Goal: Information Seeking & Learning: Learn about a topic

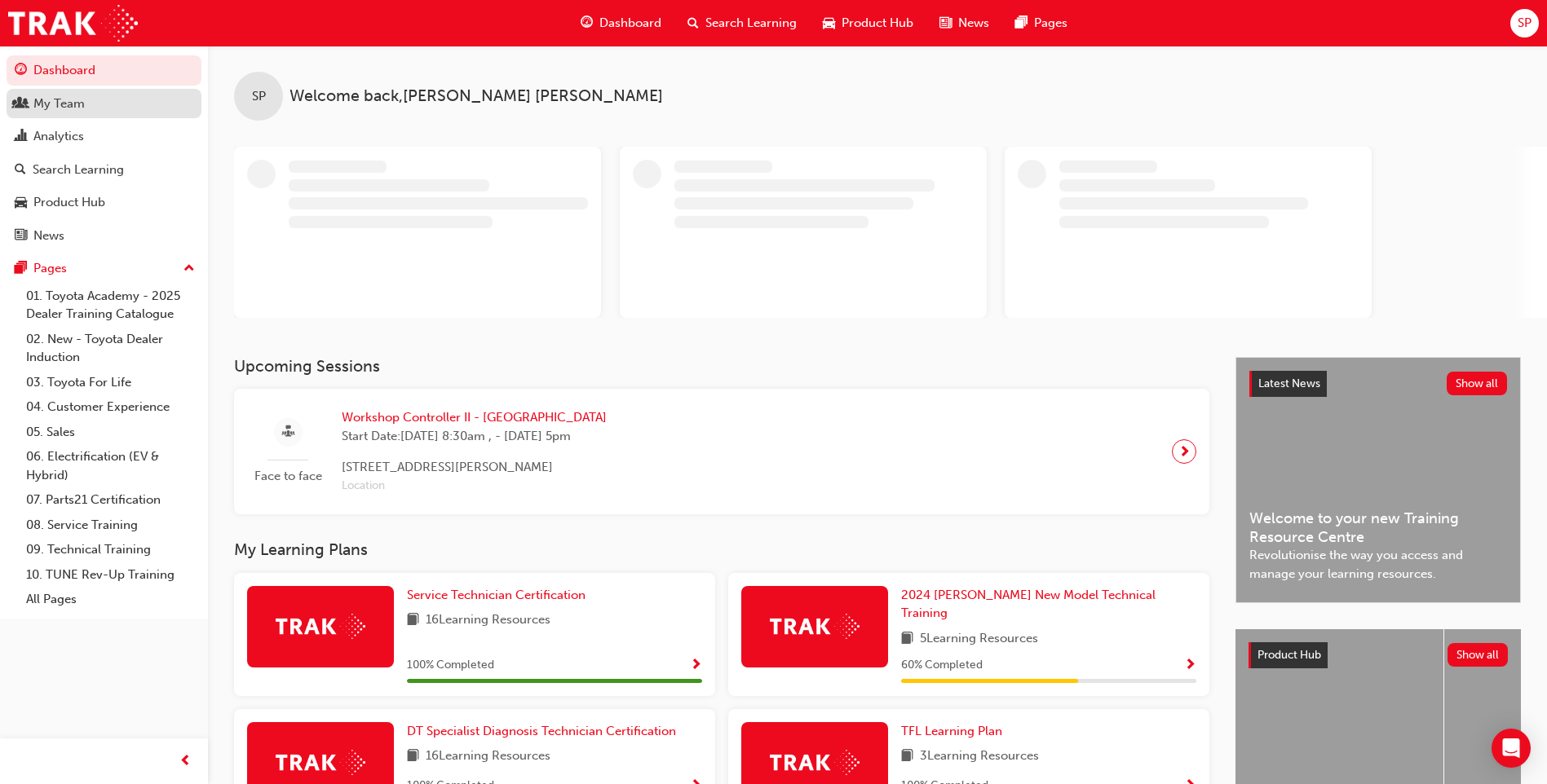
click at [73, 104] on div "My Team" at bounding box center [58, 104] width 51 height 19
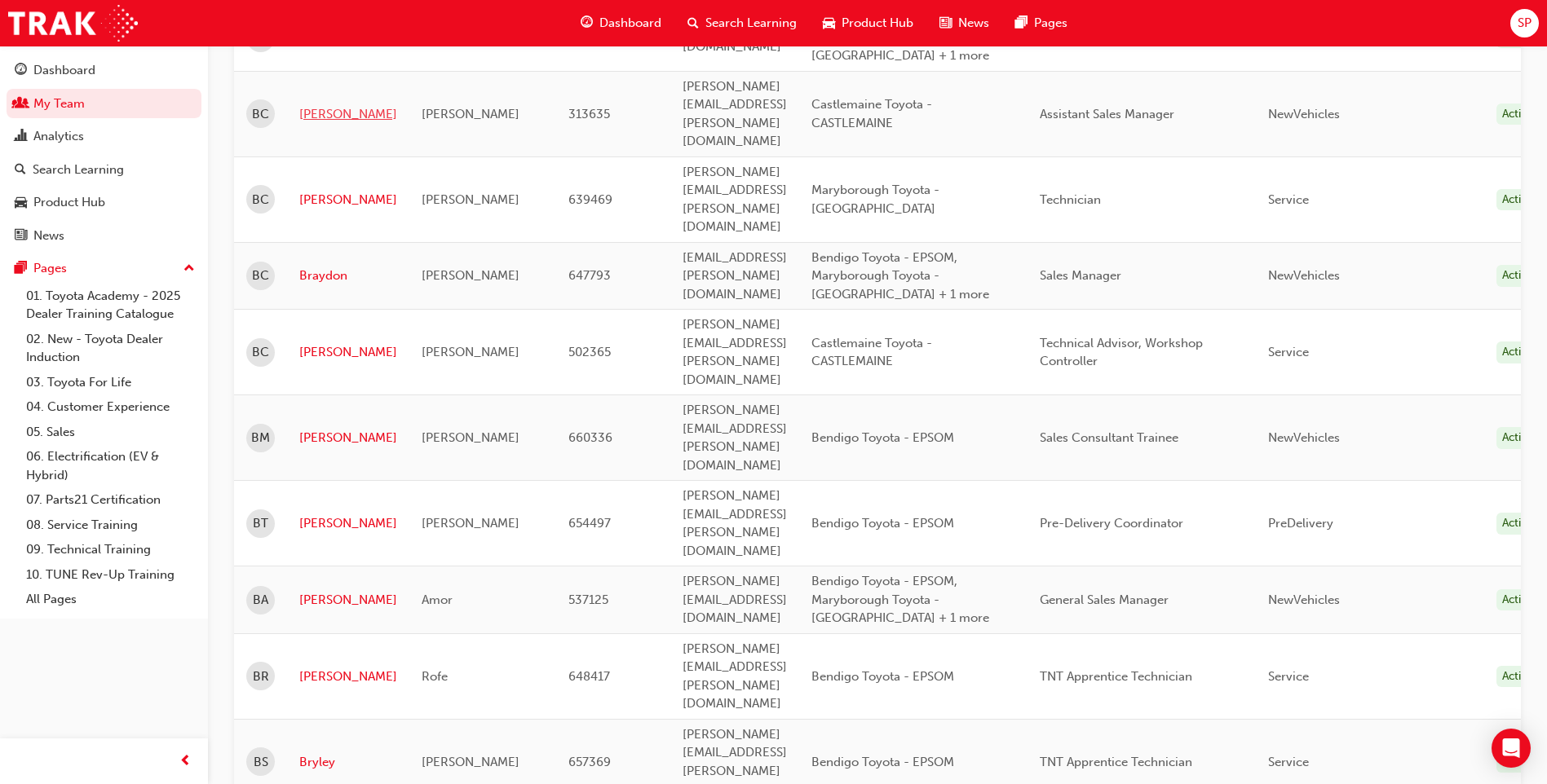
scroll to position [978, 0]
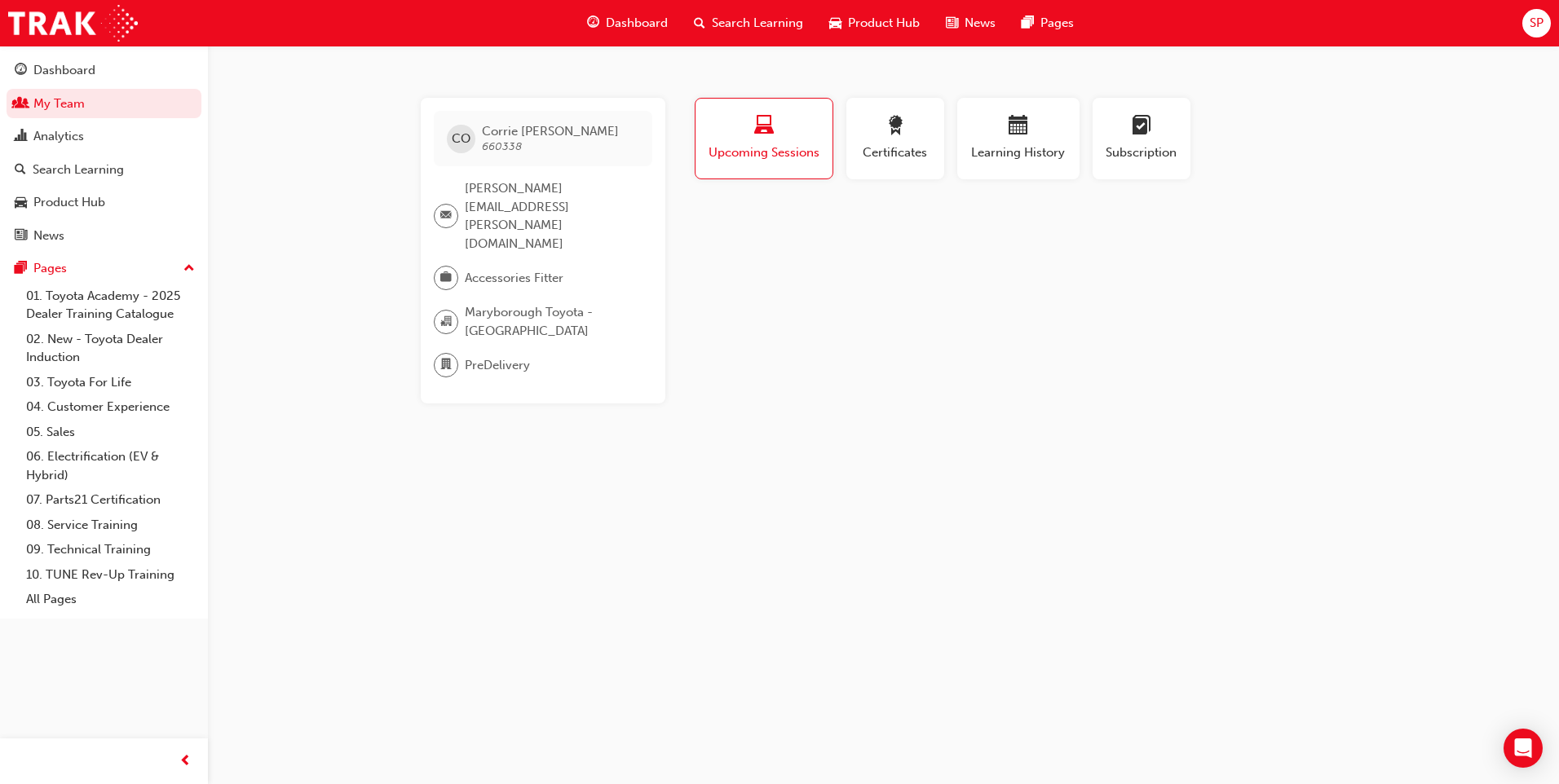
click at [793, 139] on div "button" at bounding box center [763, 128] width 112 height 25
click at [784, 127] on div "button" at bounding box center [763, 128] width 112 height 25
click at [105, 363] on link "02. New - Toyota Dealer Induction" at bounding box center [110, 349] width 182 height 43
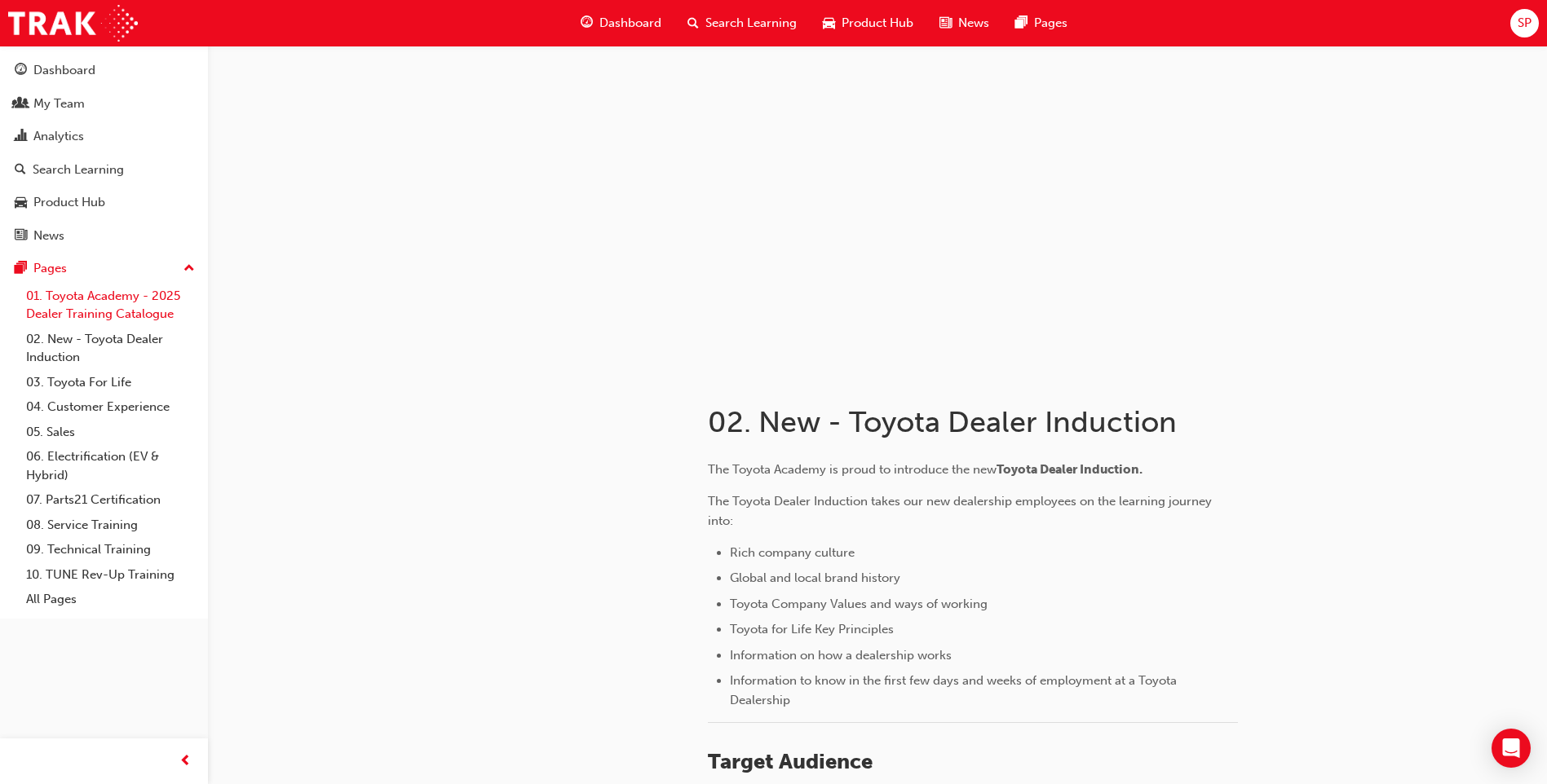
click at [121, 315] on link "01. Toyota Academy - 2025 Dealer Training Catalogue" at bounding box center [110, 305] width 182 height 43
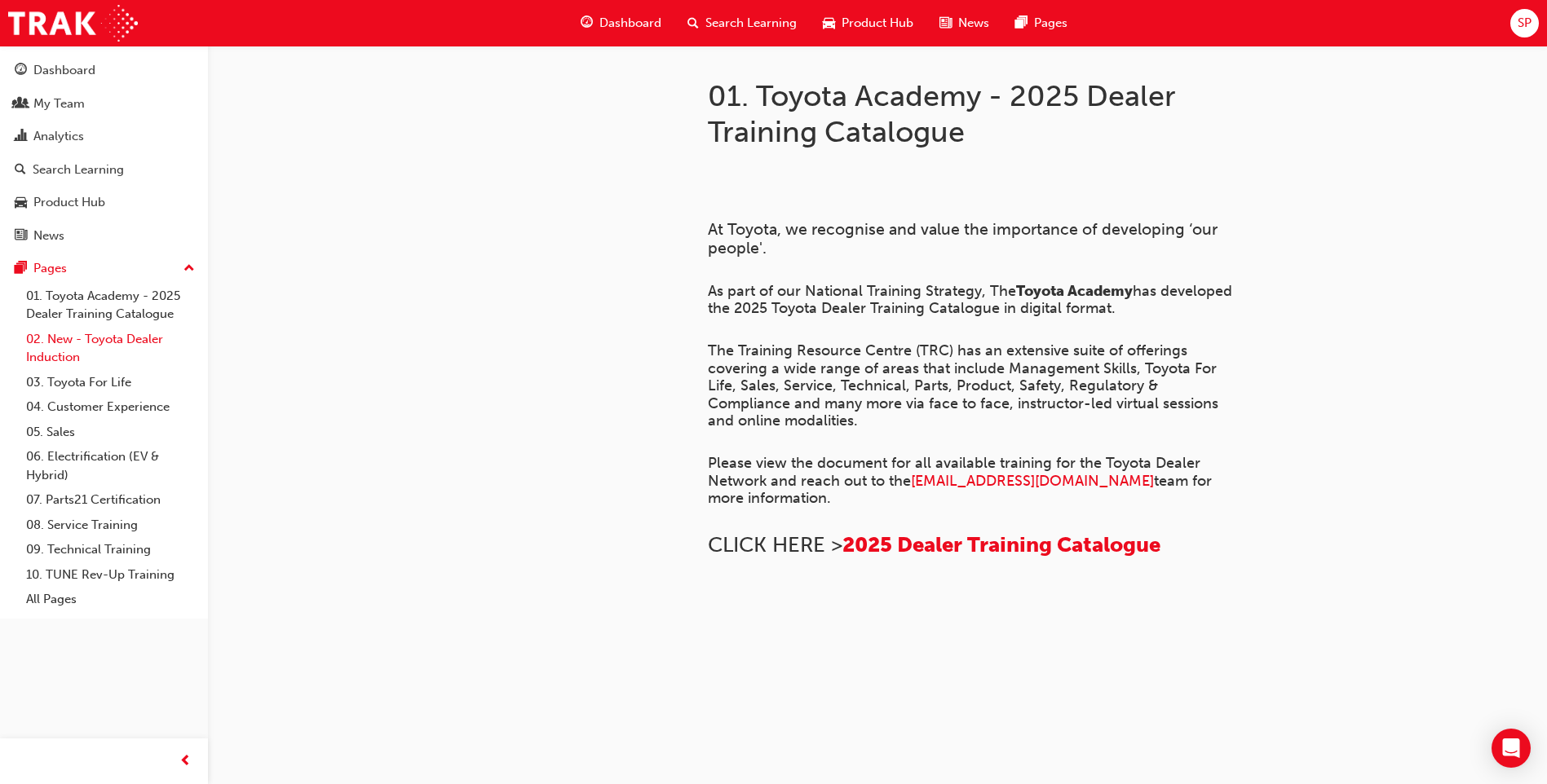
click at [117, 341] on link "02. New - Toyota Dealer Induction" at bounding box center [110, 349] width 182 height 43
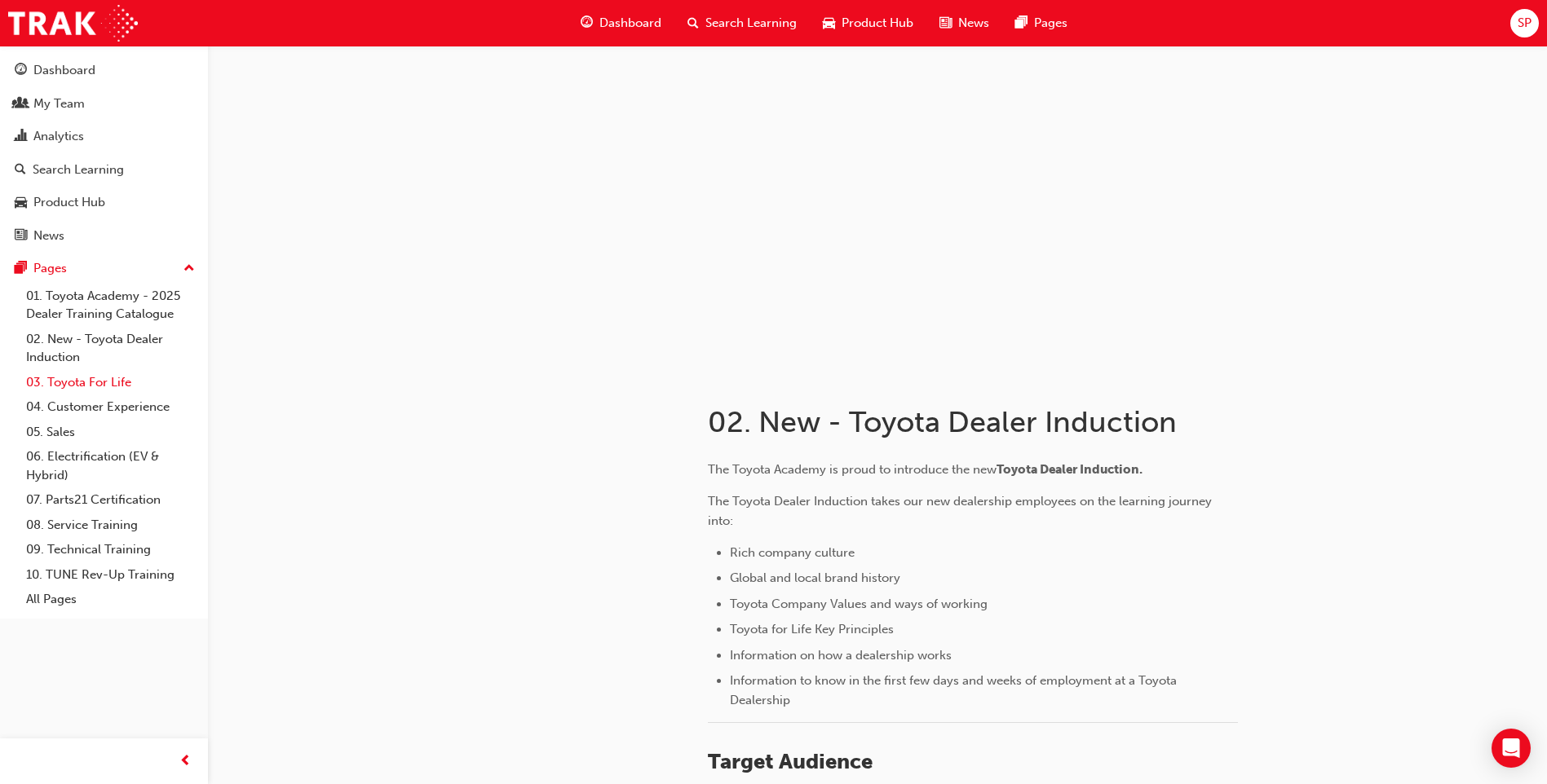
click at [115, 376] on link "03. Toyota For Life" at bounding box center [110, 383] width 182 height 25
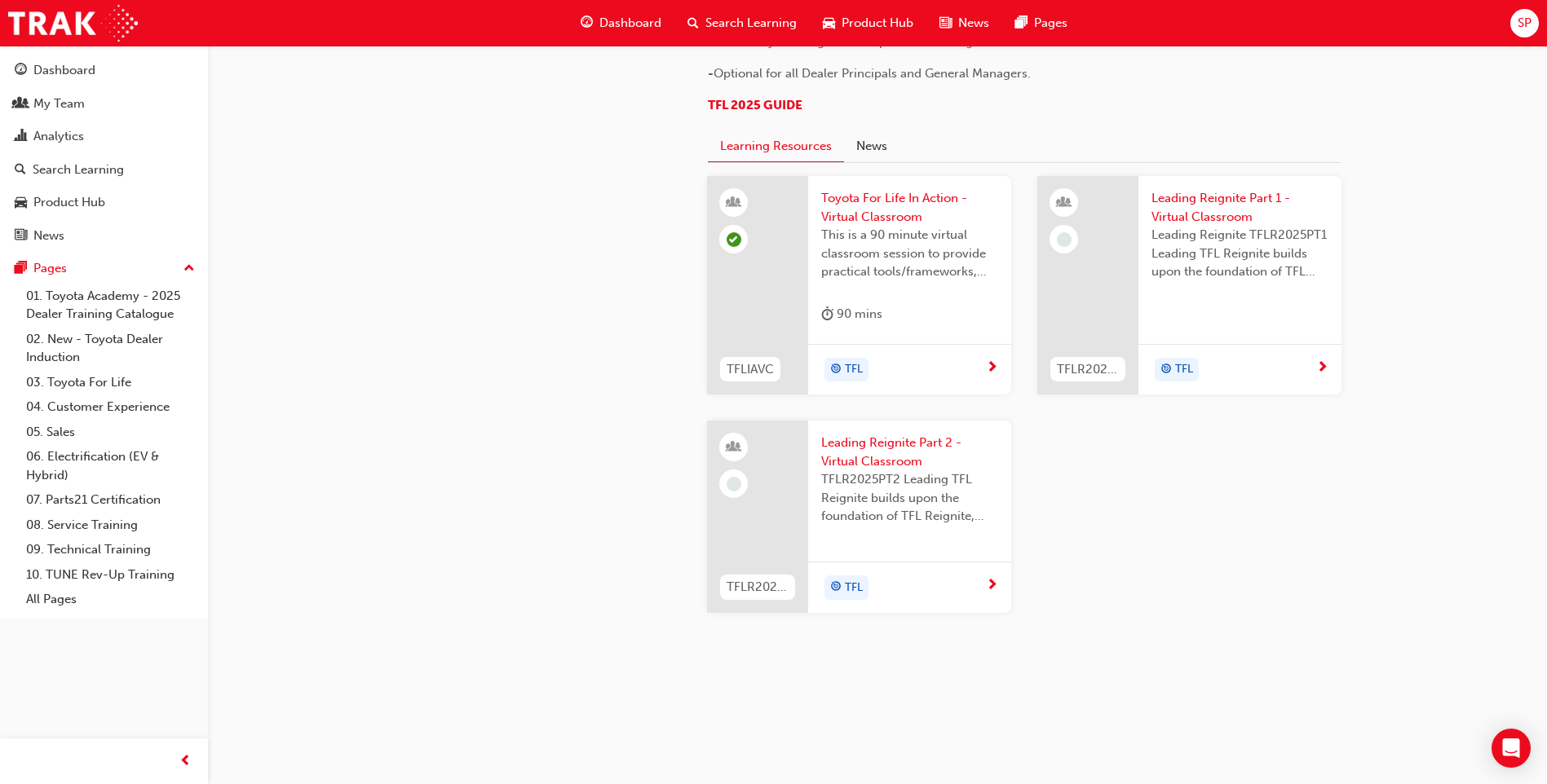
scroll to position [1446, 0]
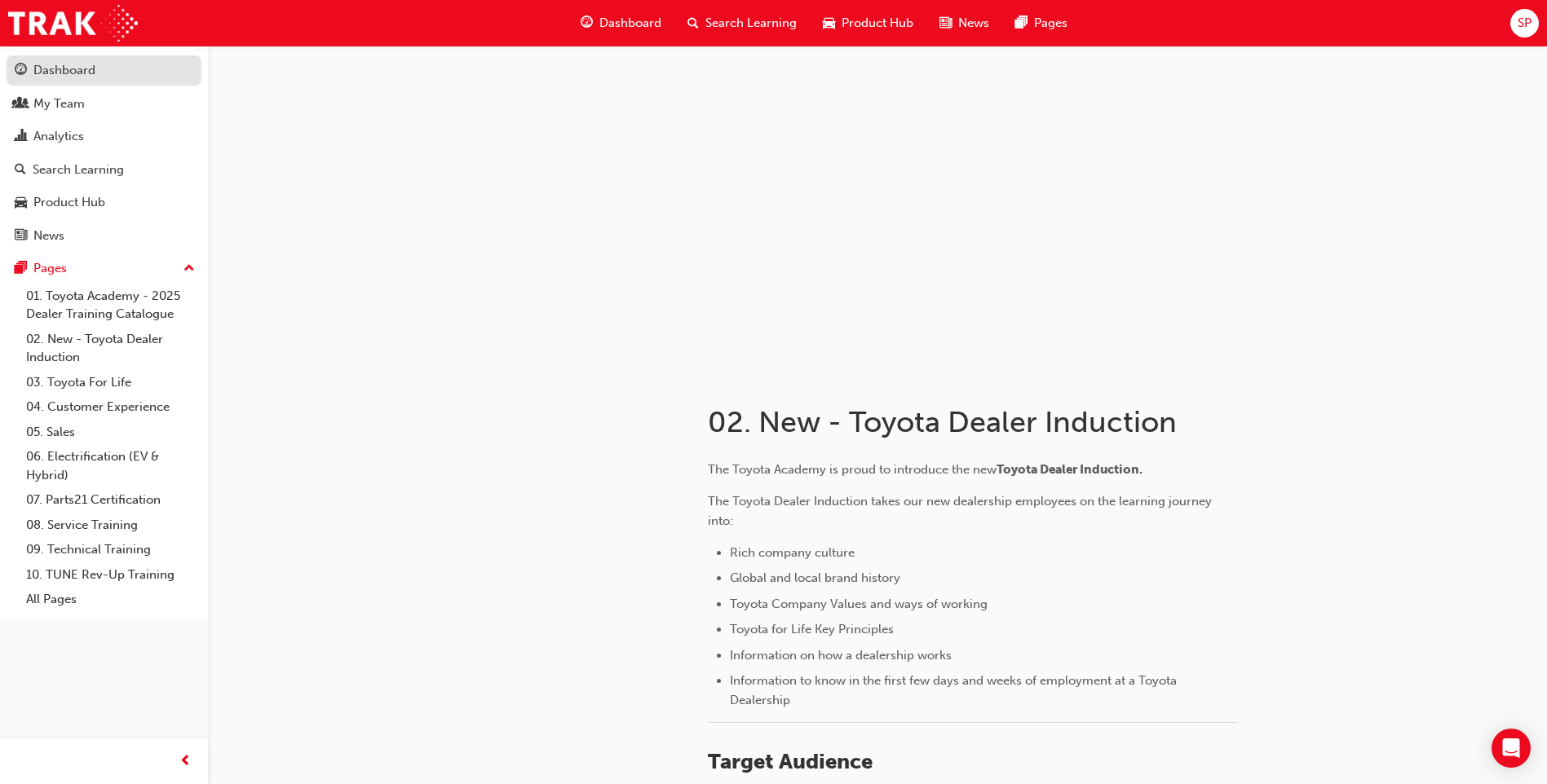
click at [75, 75] on div "Dashboard" at bounding box center [64, 71] width 62 height 19
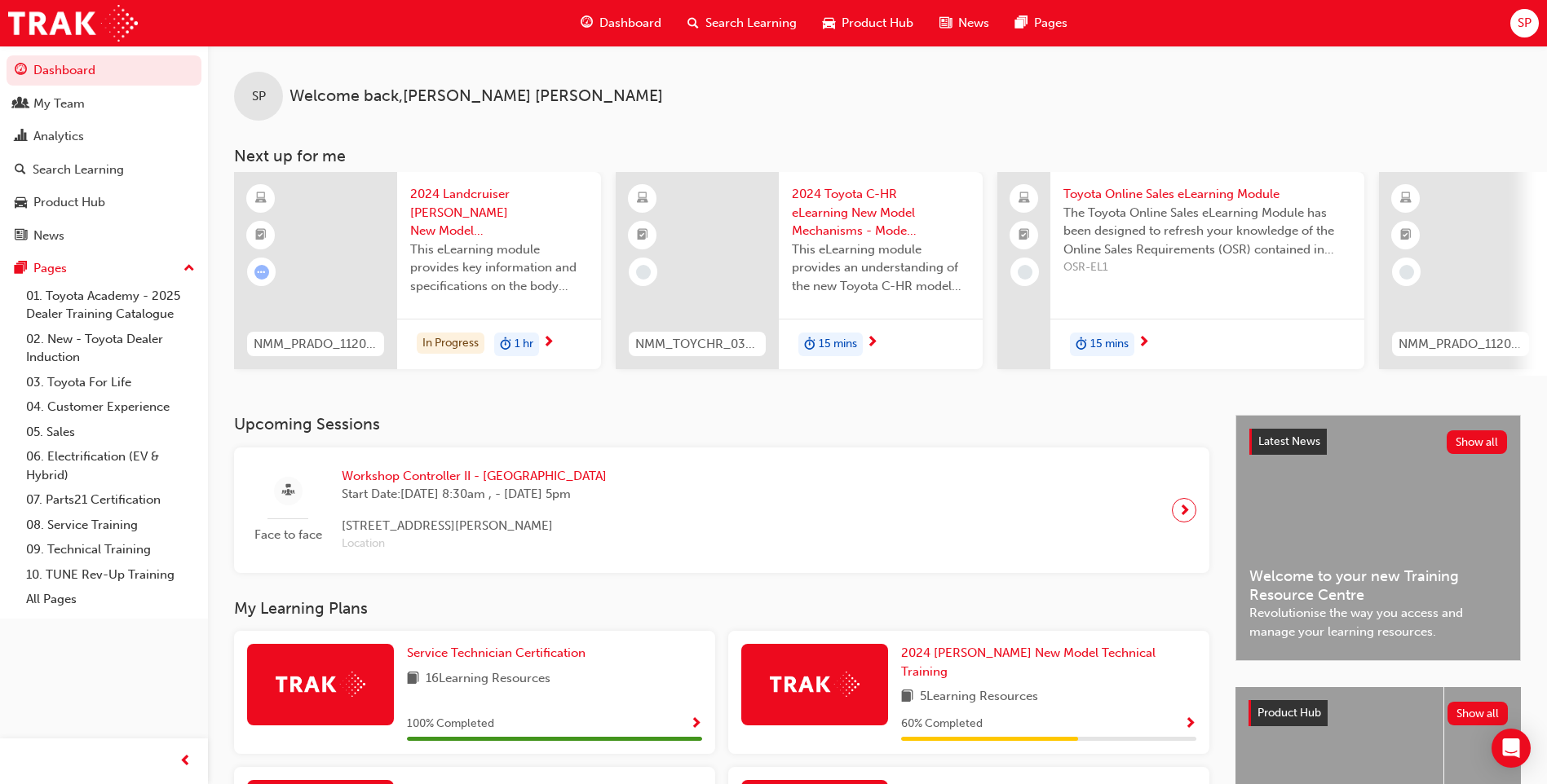
click at [750, 17] on span "Search Learning" at bounding box center [750, 24] width 91 height 19
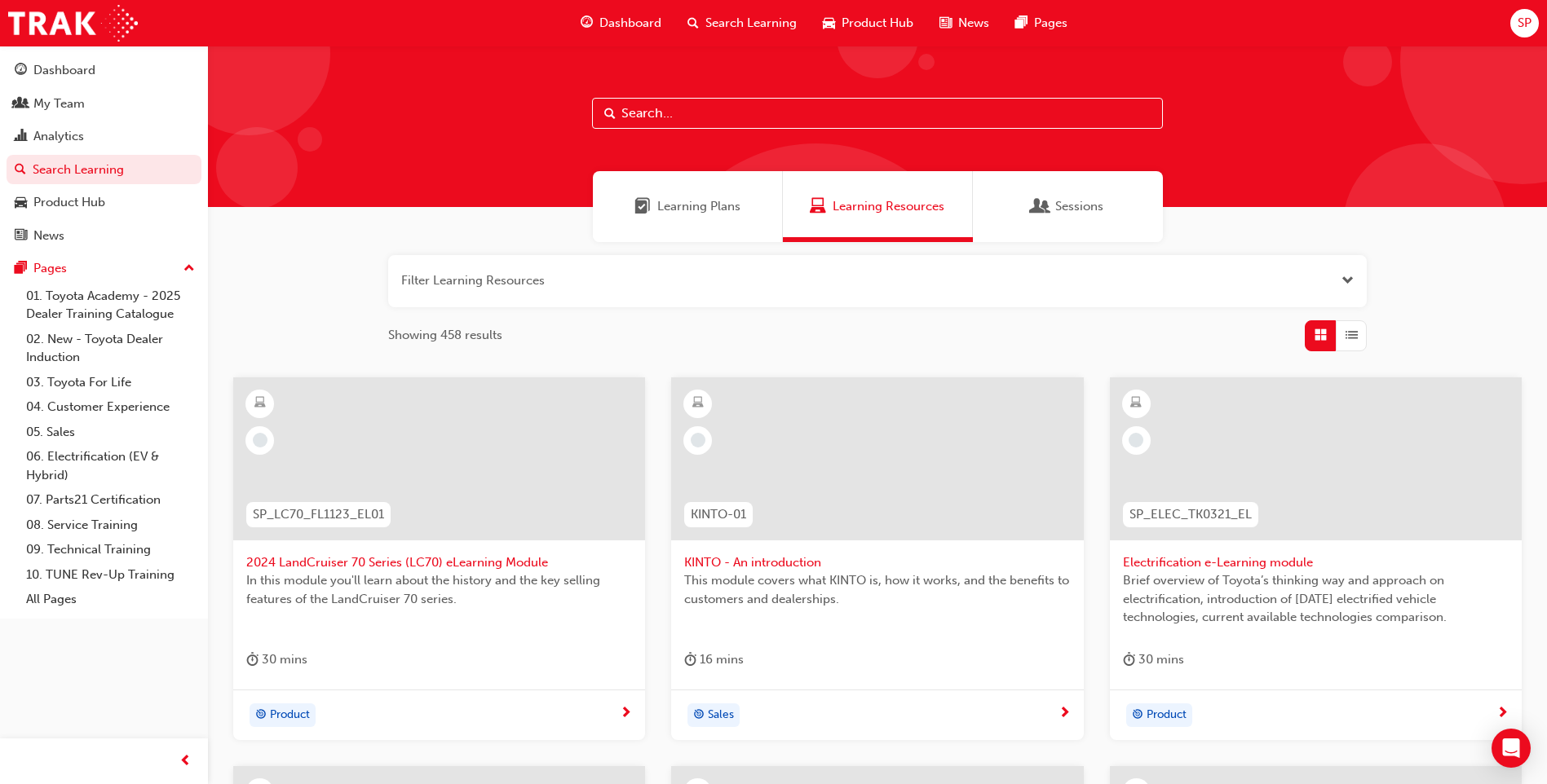
click at [816, 119] on input "text" at bounding box center [877, 113] width 570 height 31
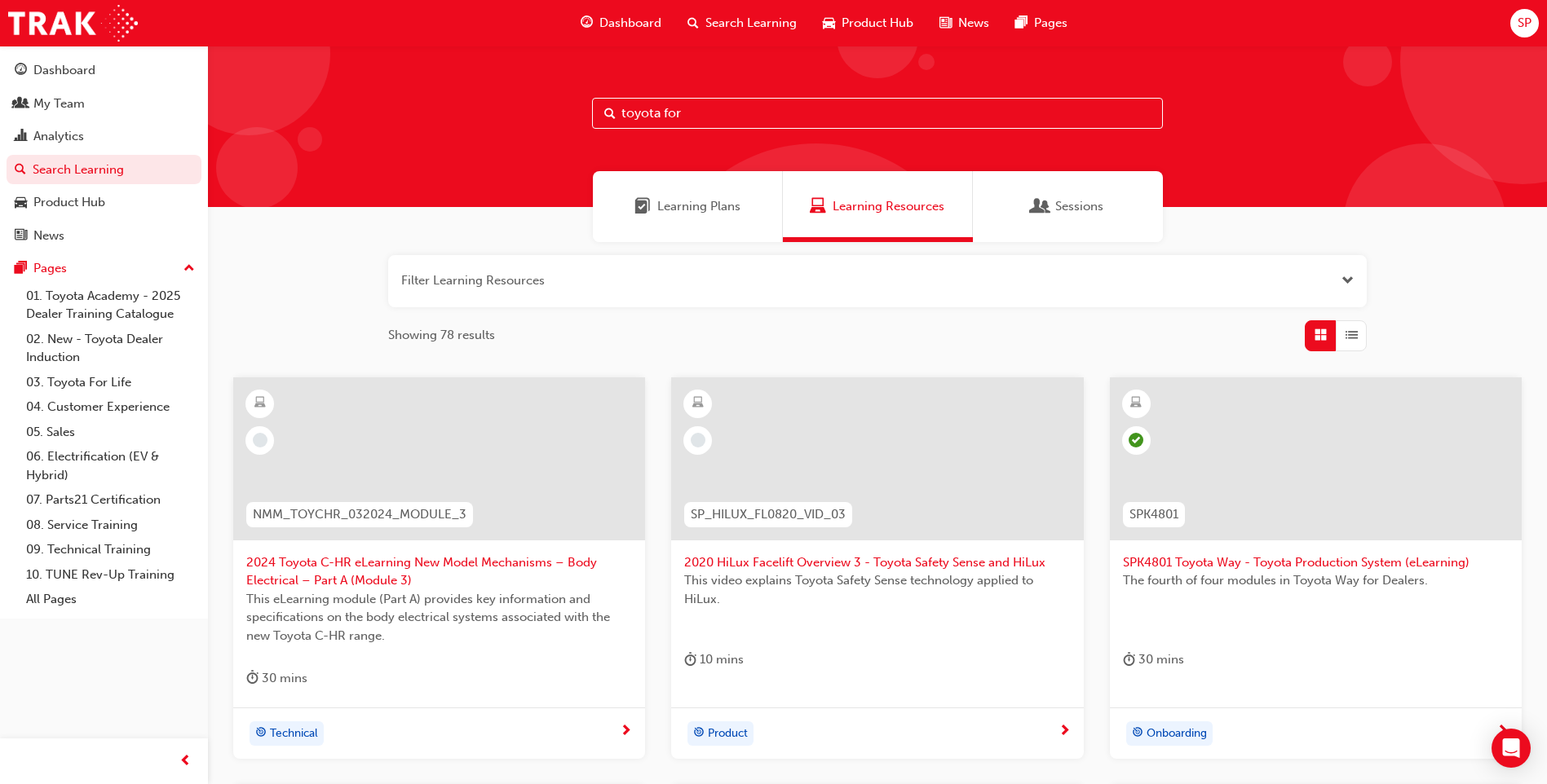
type input "toyota for"
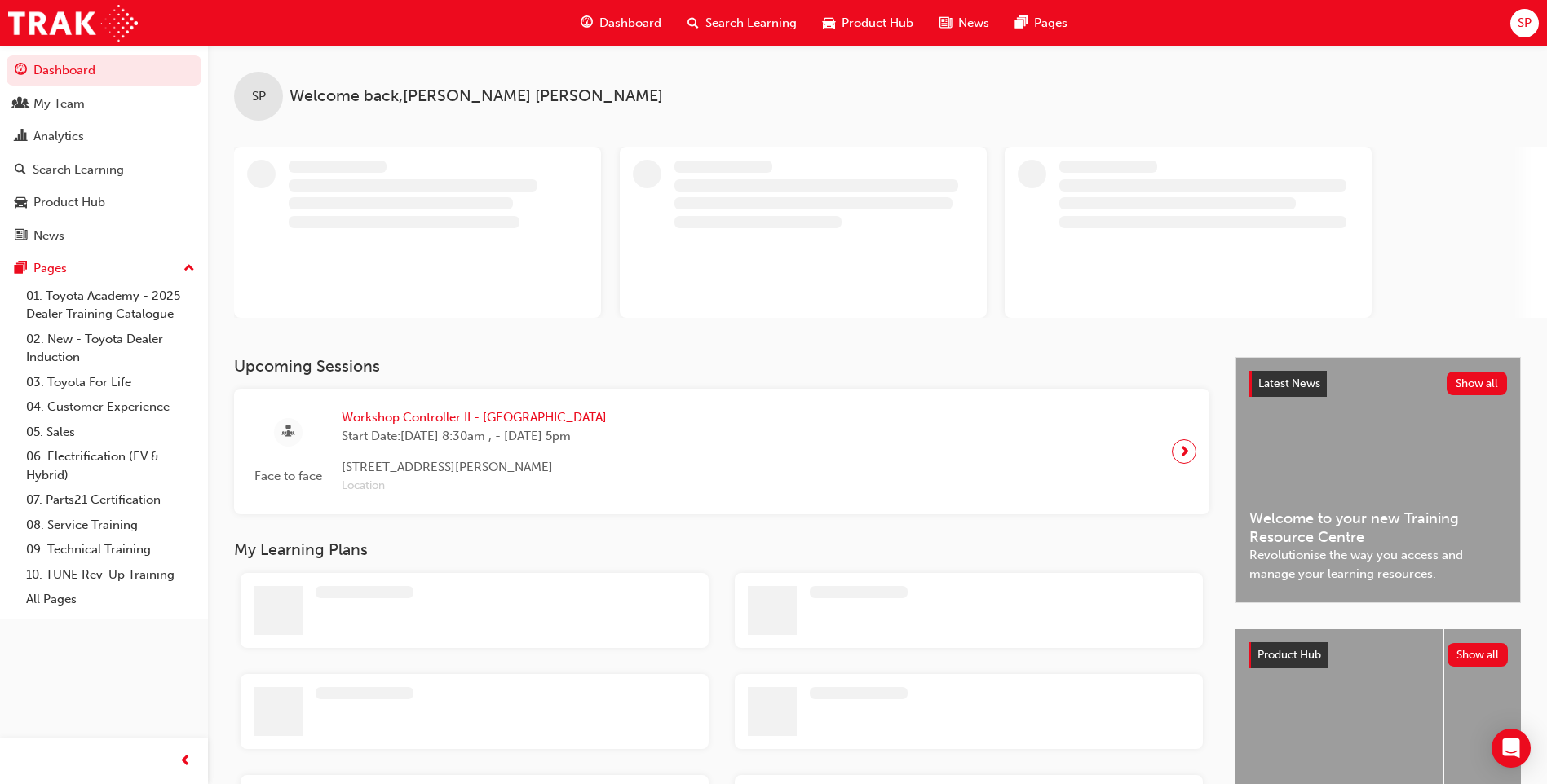
click at [1547, 26] on html "Your version of Internet Explorer is outdated and not supported. Please upgrade…" at bounding box center [773, 392] width 1547 height 784
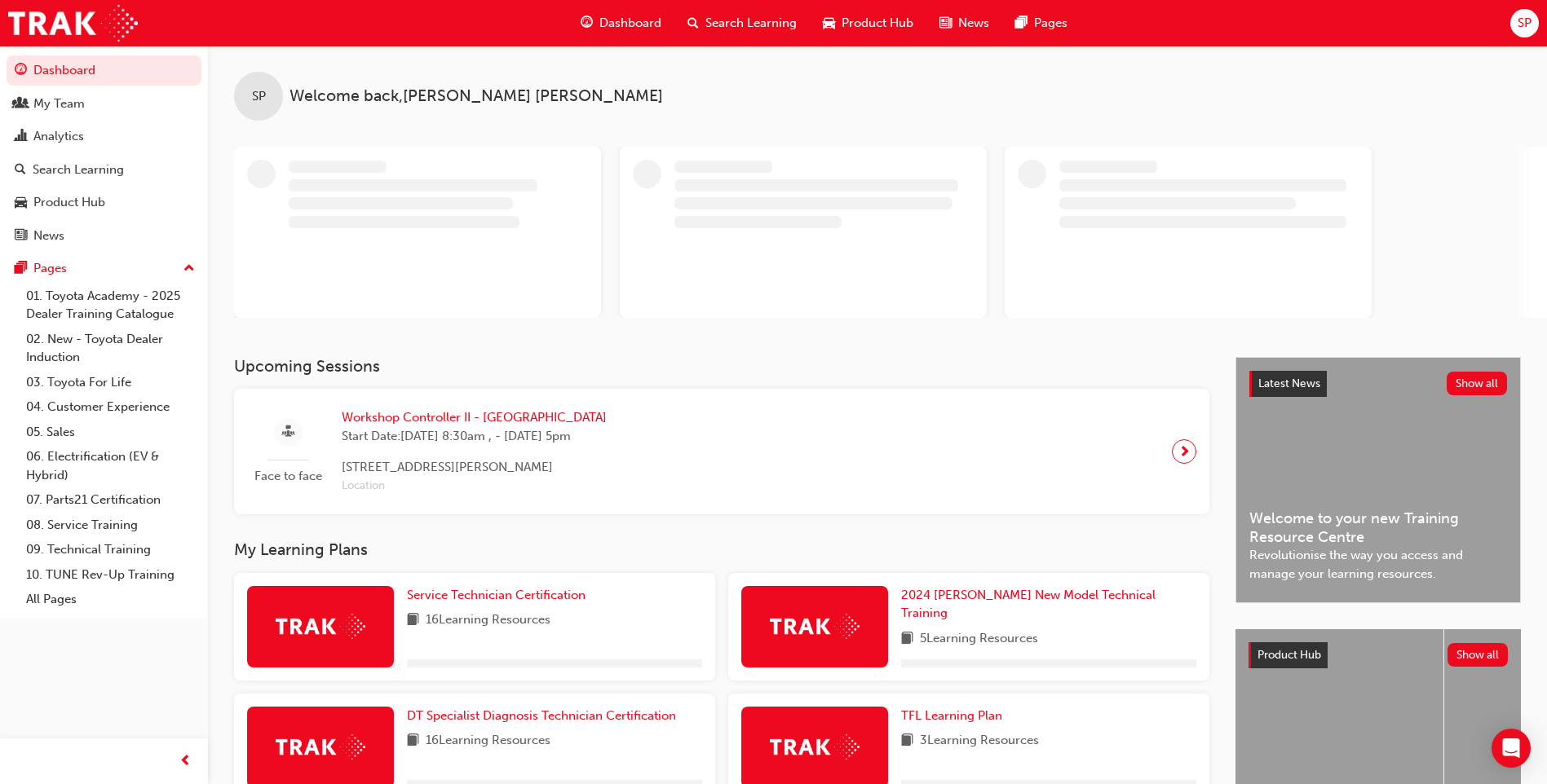
click at [1526, 33] on div "SP" at bounding box center [1524, 24] width 28 height 28
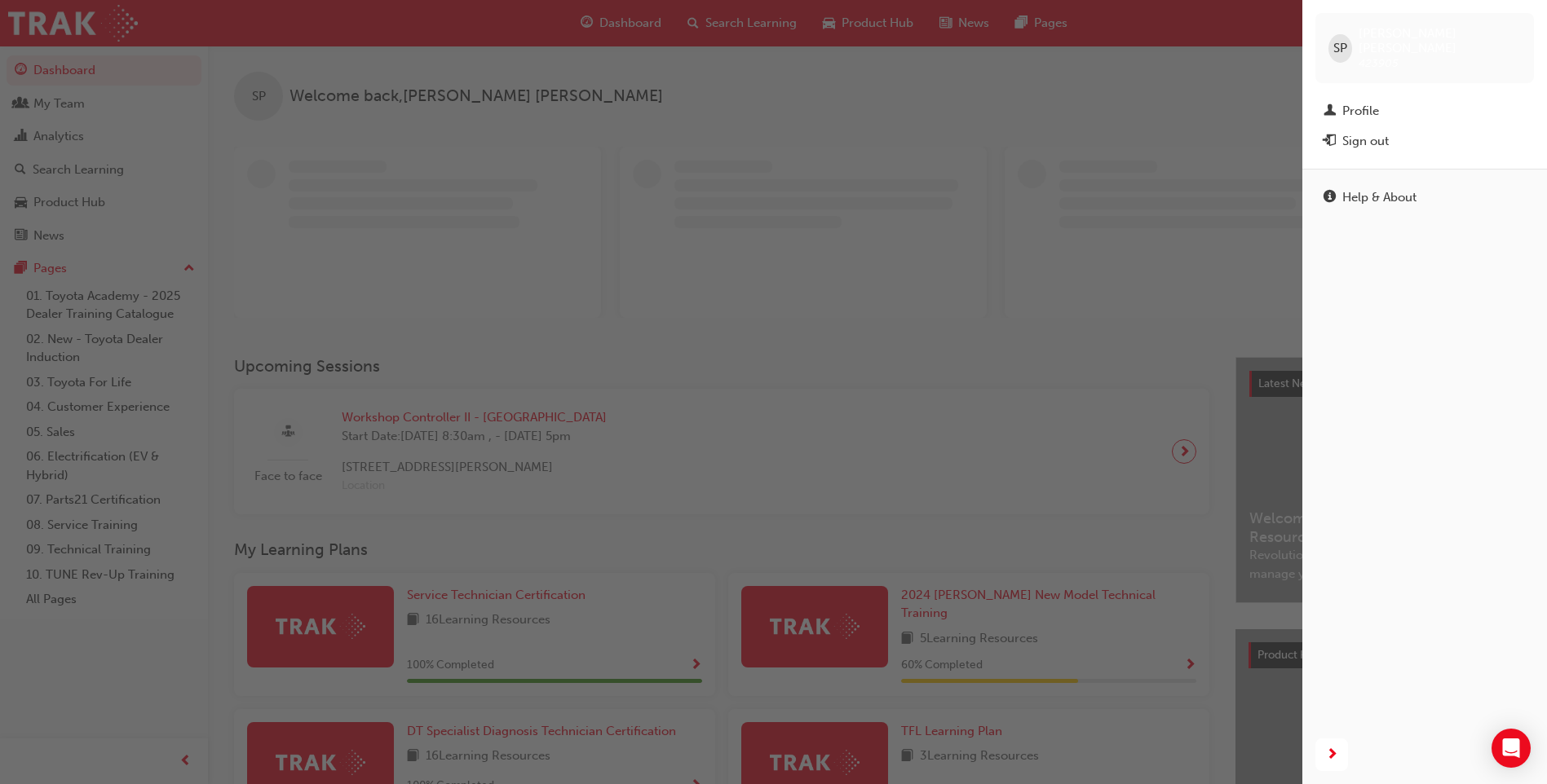
click at [1381, 132] on div "Sign out" at bounding box center [1365, 141] width 46 height 19
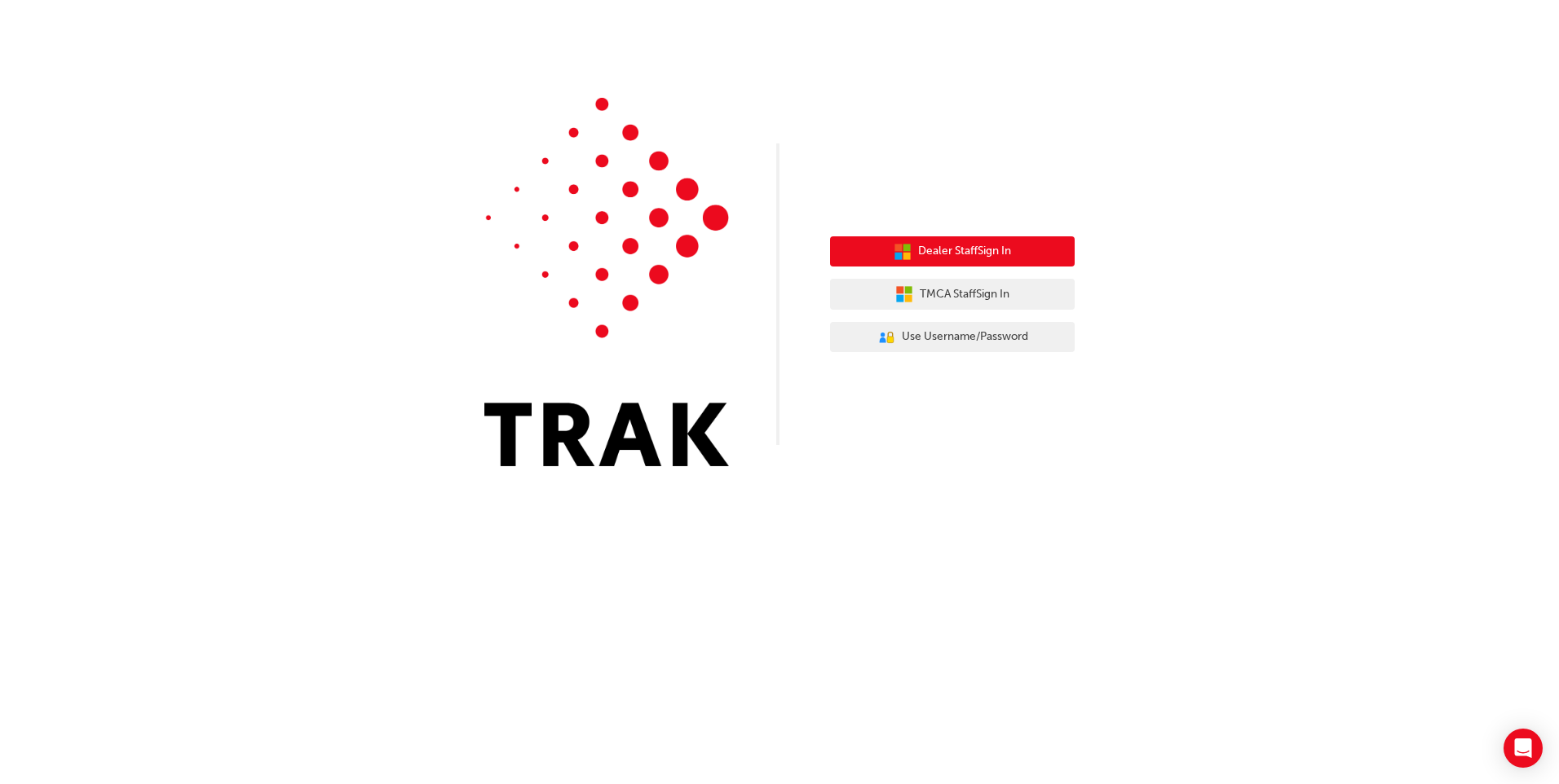
click at [972, 241] on button "Dealer Staff Sign In" at bounding box center [952, 252] width 244 height 31
